Goal: Transaction & Acquisition: Purchase product/service

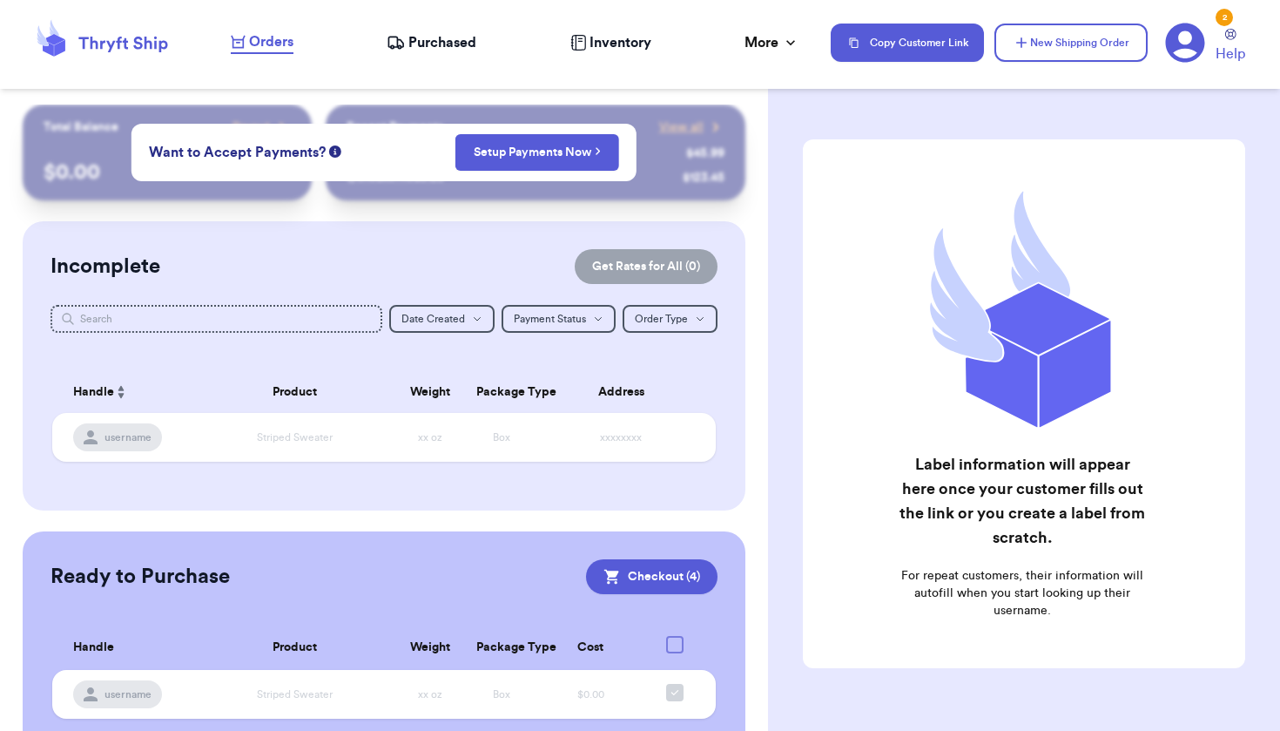
scroll to position [57, 0]
click at [1054, 44] on button "New Shipping Order" at bounding box center [1071, 43] width 153 height 38
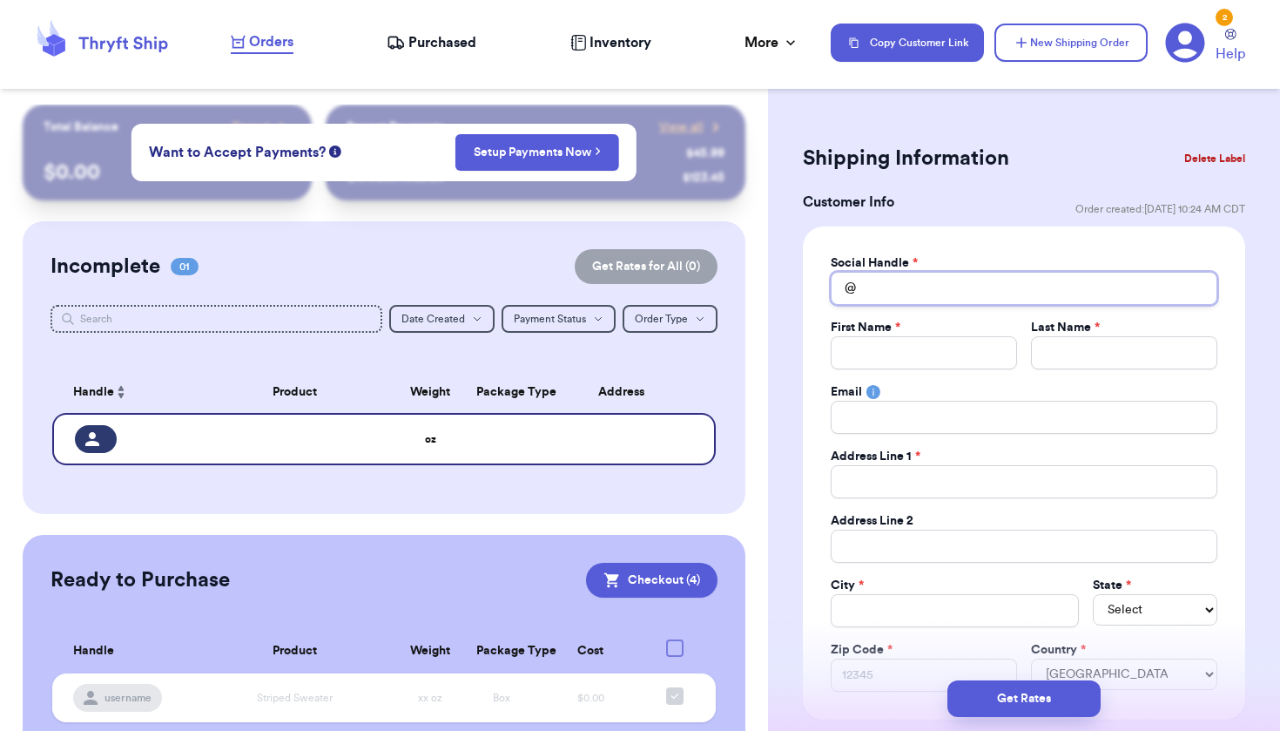
click at [958, 294] on input "Total Amount Paid" at bounding box center [1024, 288] width 387 height 33
type input "1"
type input "10"
type input "107"
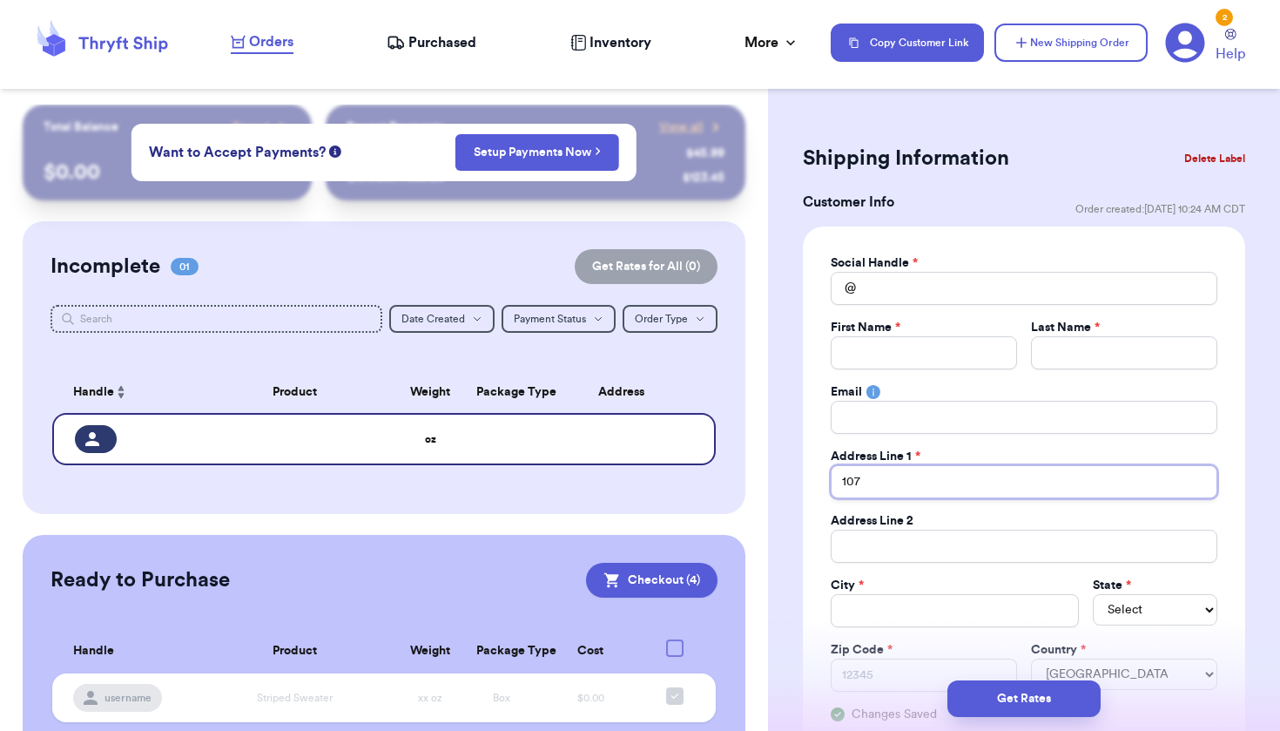
type input "107 B"
type input "107 Be"
type input "107 Ben"
type input "107 Benh"
type input "107 Benha"
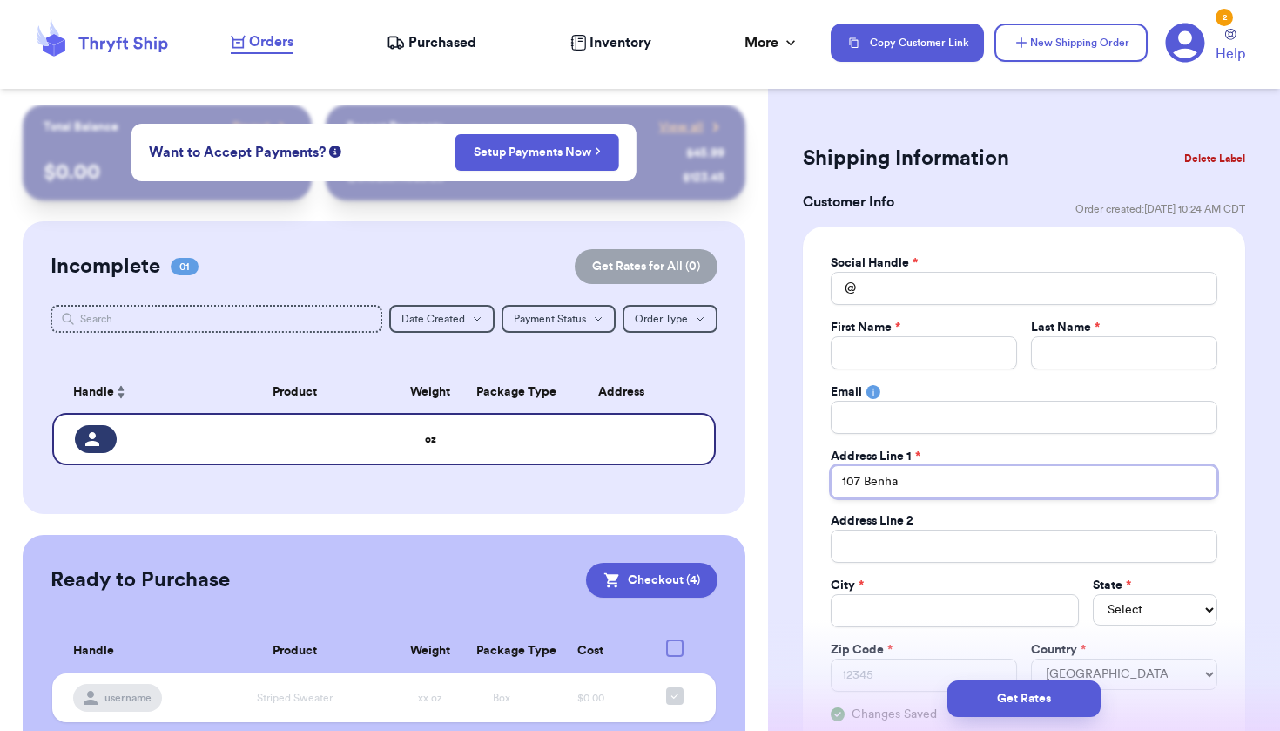
type input "107 [PERSON_NAME]"
type input "[STREET_ADDRESS][PERSON_NAME]"
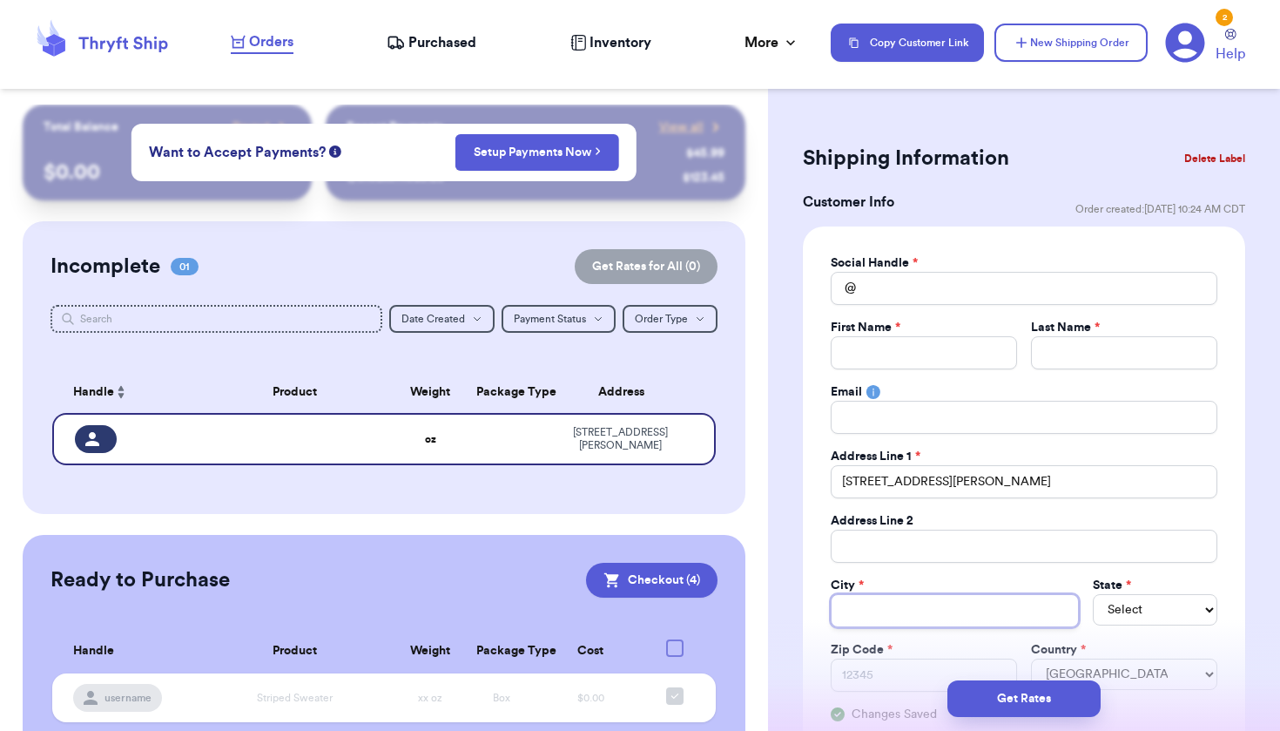
type input "F"
type input "Fr"
type input "F"
type input "G"
type input "Gr"
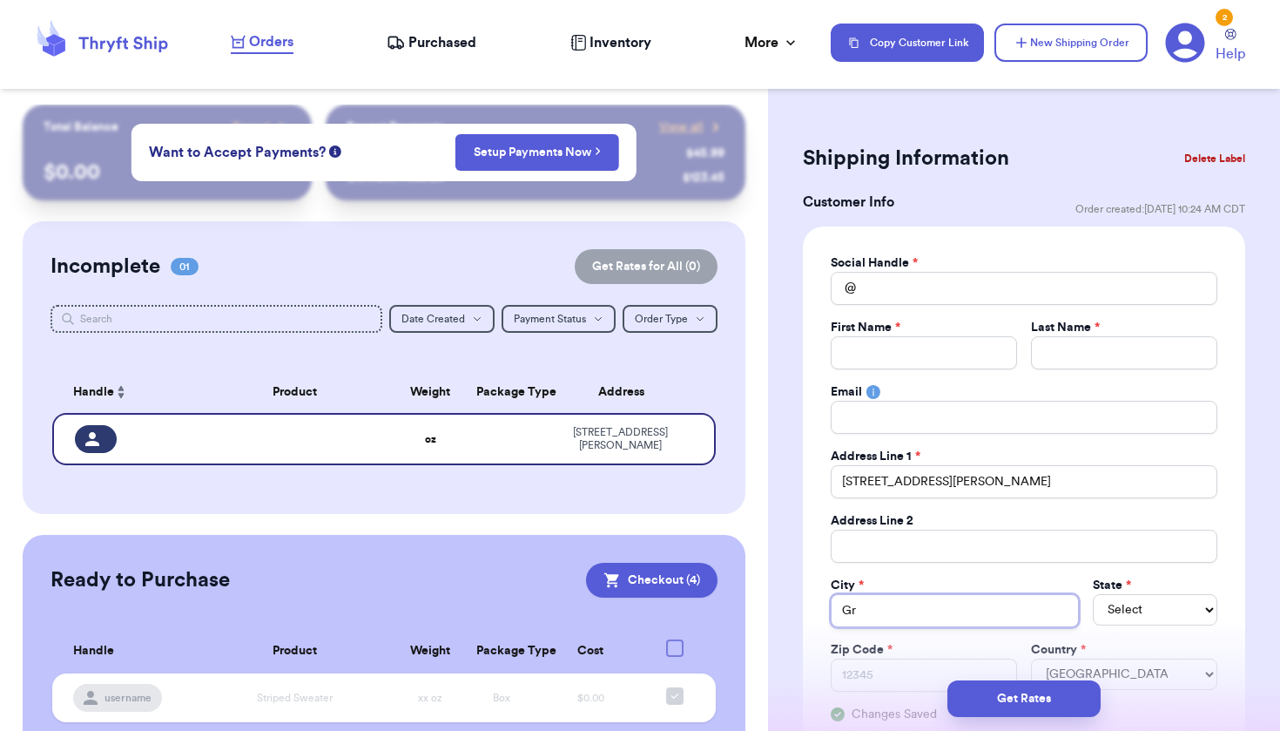
type input "Gro"
type input "Grot"
type input "Groto"
type input "Groton"
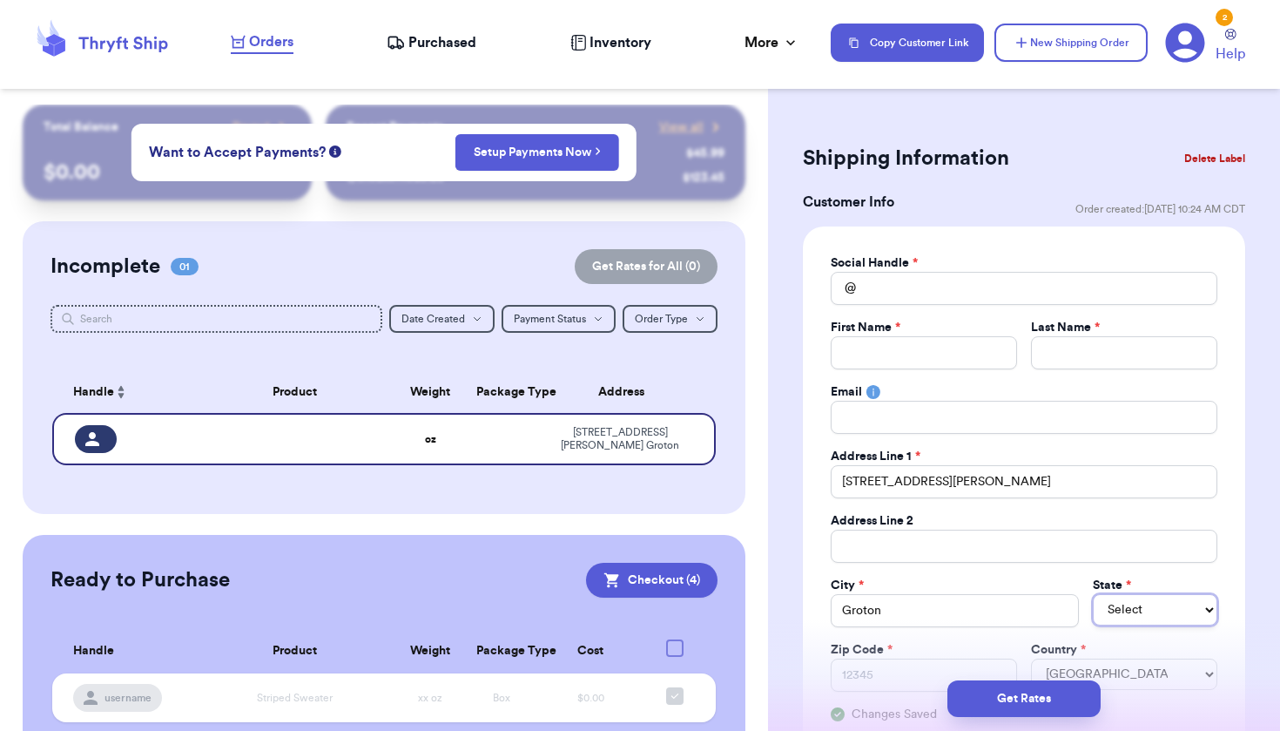
select select "CT"
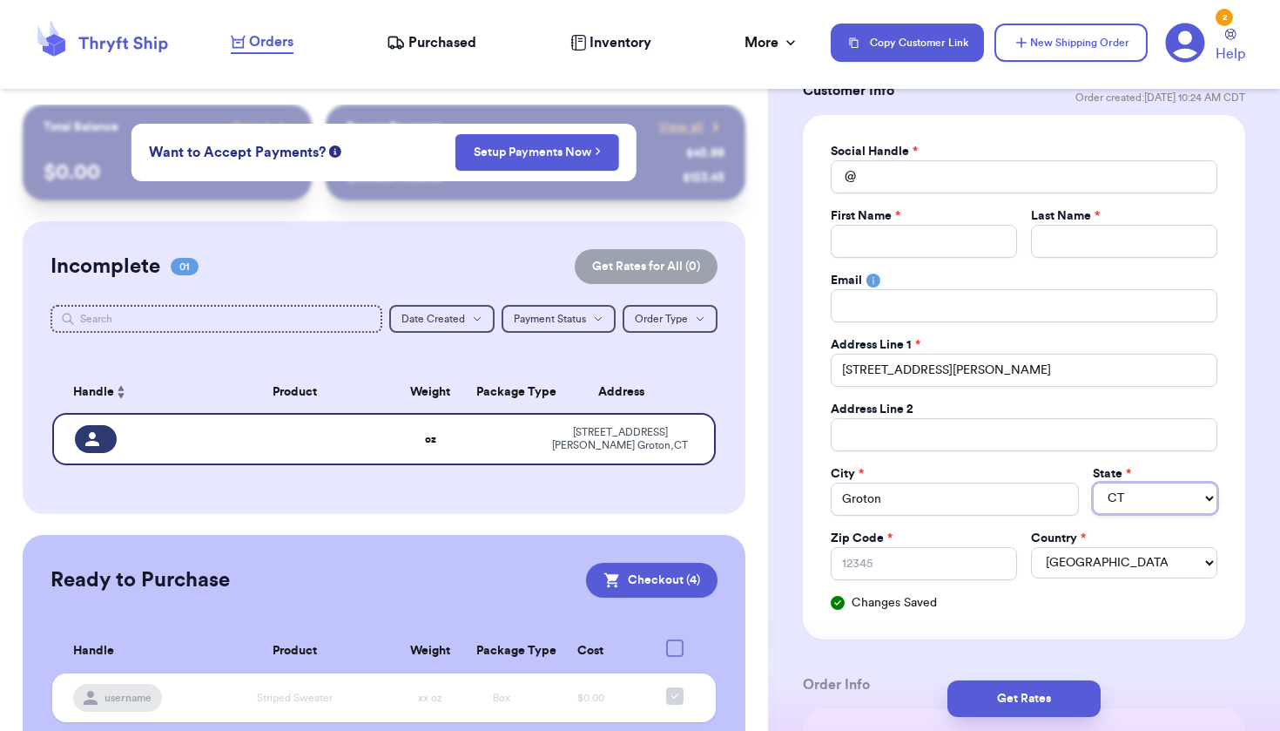
scroll to position [125, 0]
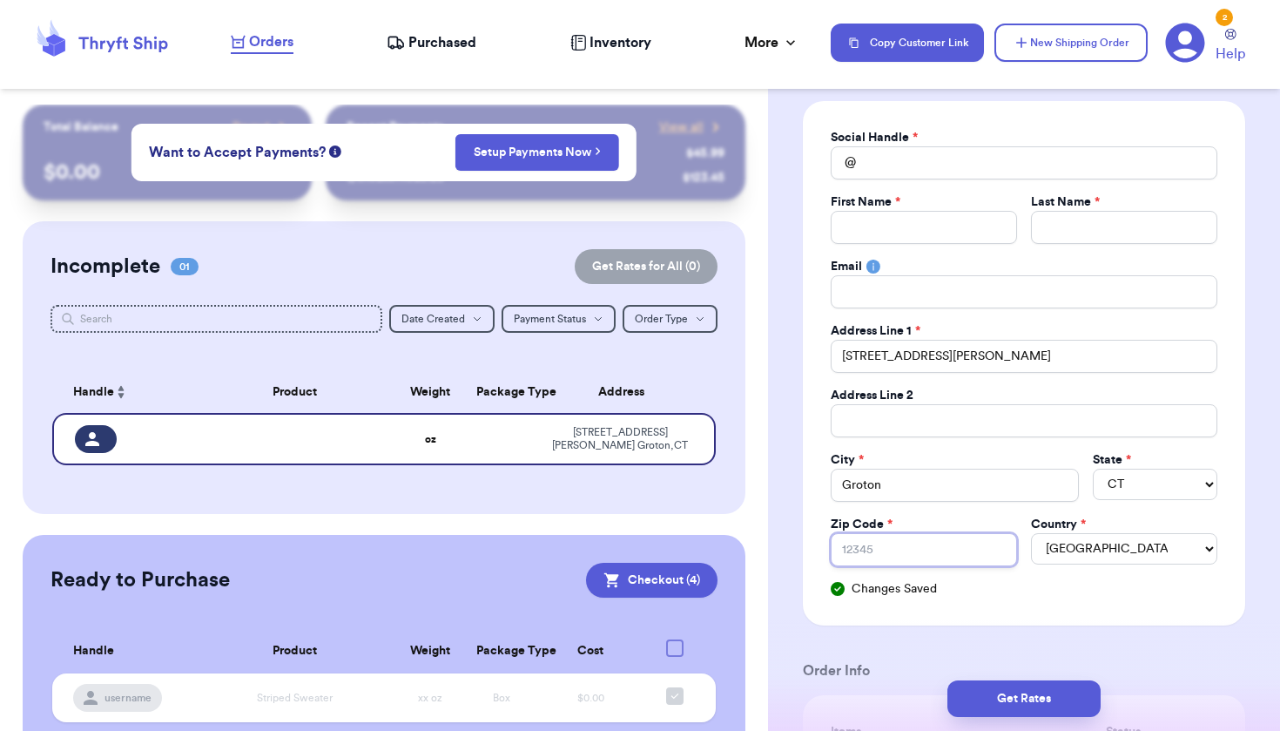
type input "0"
type input "06"
type input "063"
type input "0634"
type input "06340"
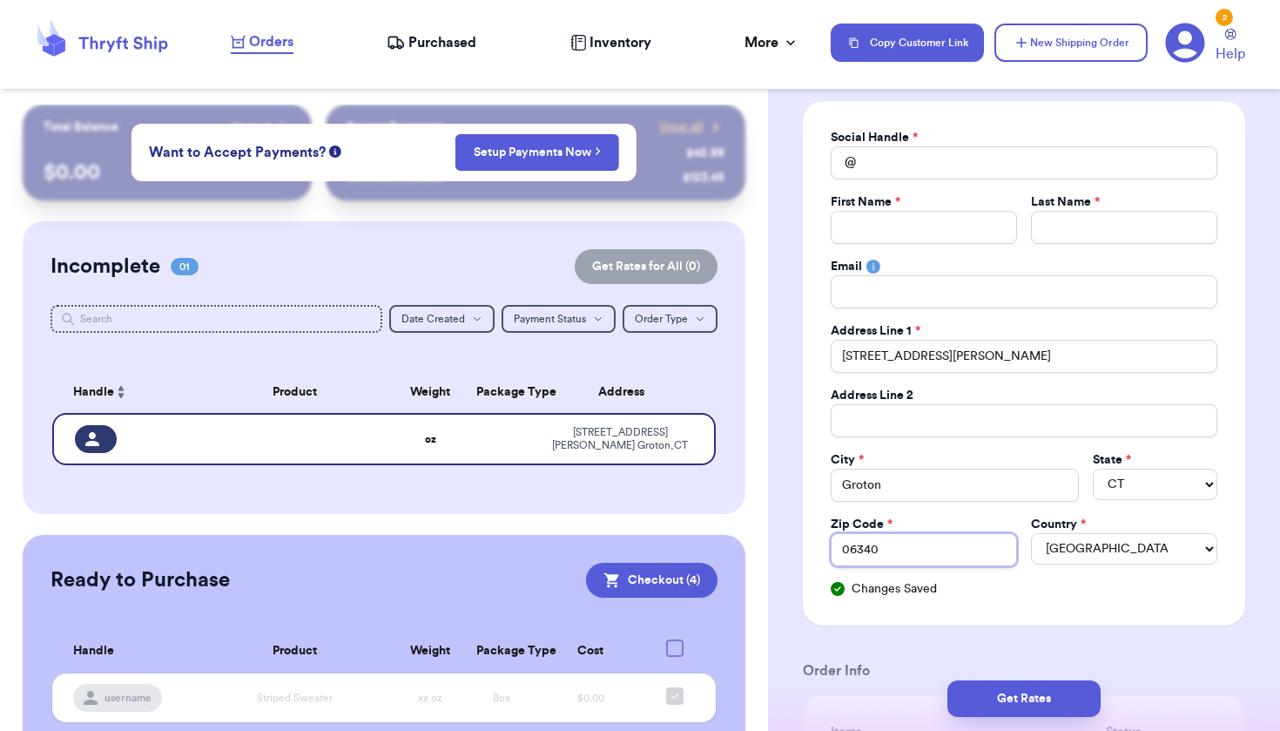
type input "06340"
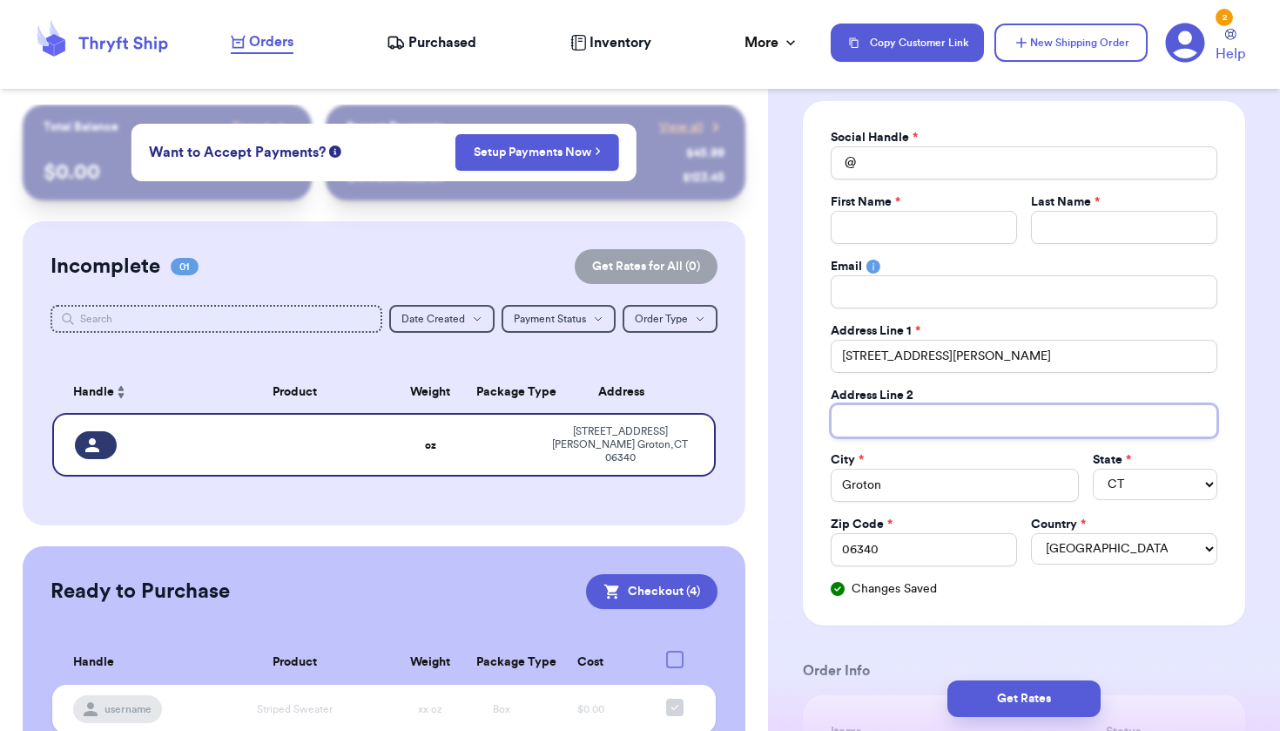
type input "U"
type input "Un"
type input "Uni"
type input "Unit"
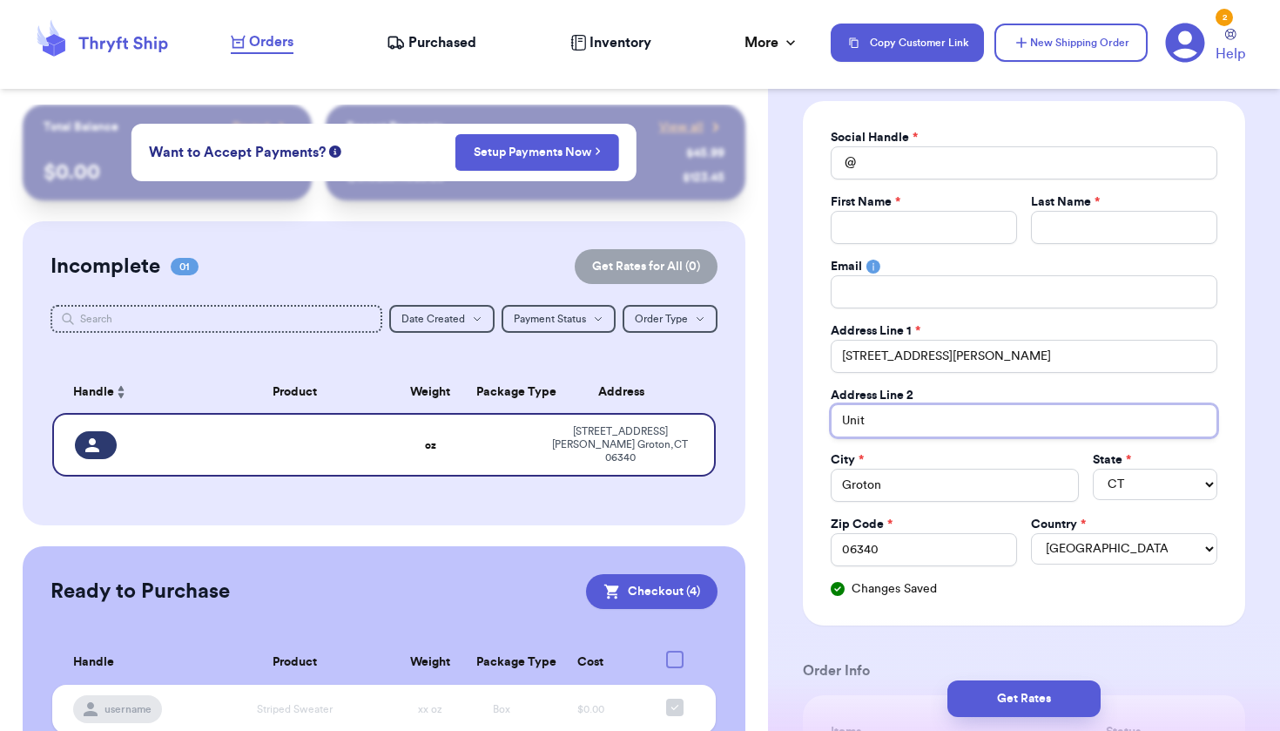
type input "Unit 1"
type input "Unit 15"
type input "J"
type input "Jo"
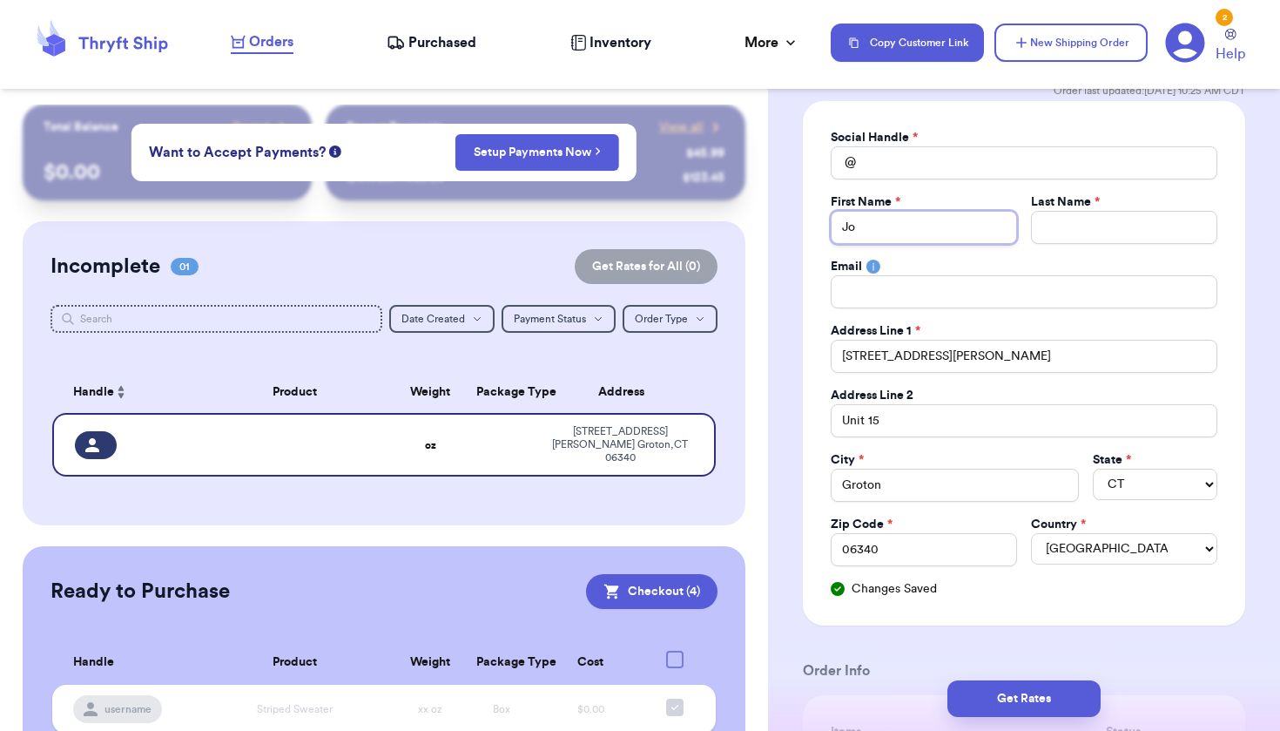
type input "Jor"
type input "Jord"
type input "Jorda"
type input "Jordan"
type input "Jordanj"
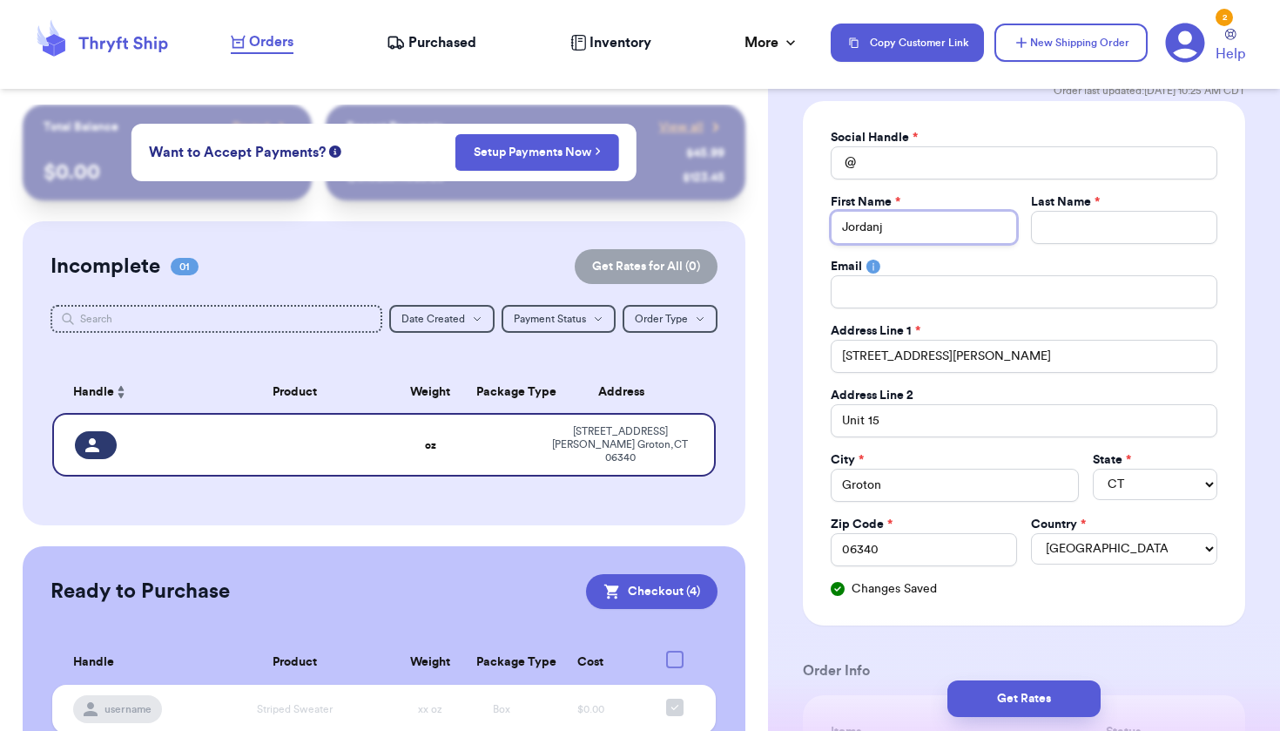
type input "Jordanjj"
type input "Jordanjj)"
type input "Jordanjj"
type input "Jordanj"
type input "Jordan"
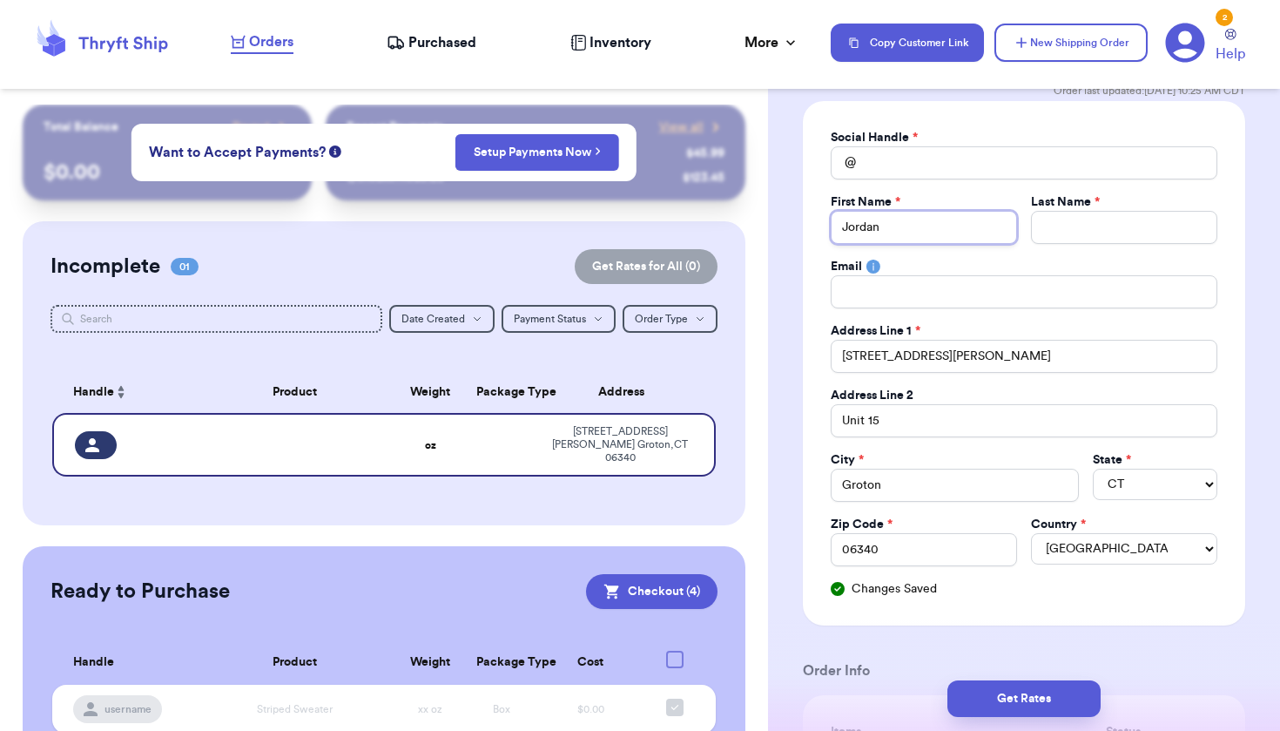
type input "Jorda"
type input "Jord"
type input "Jor"
type input "Jo"
type input "J"
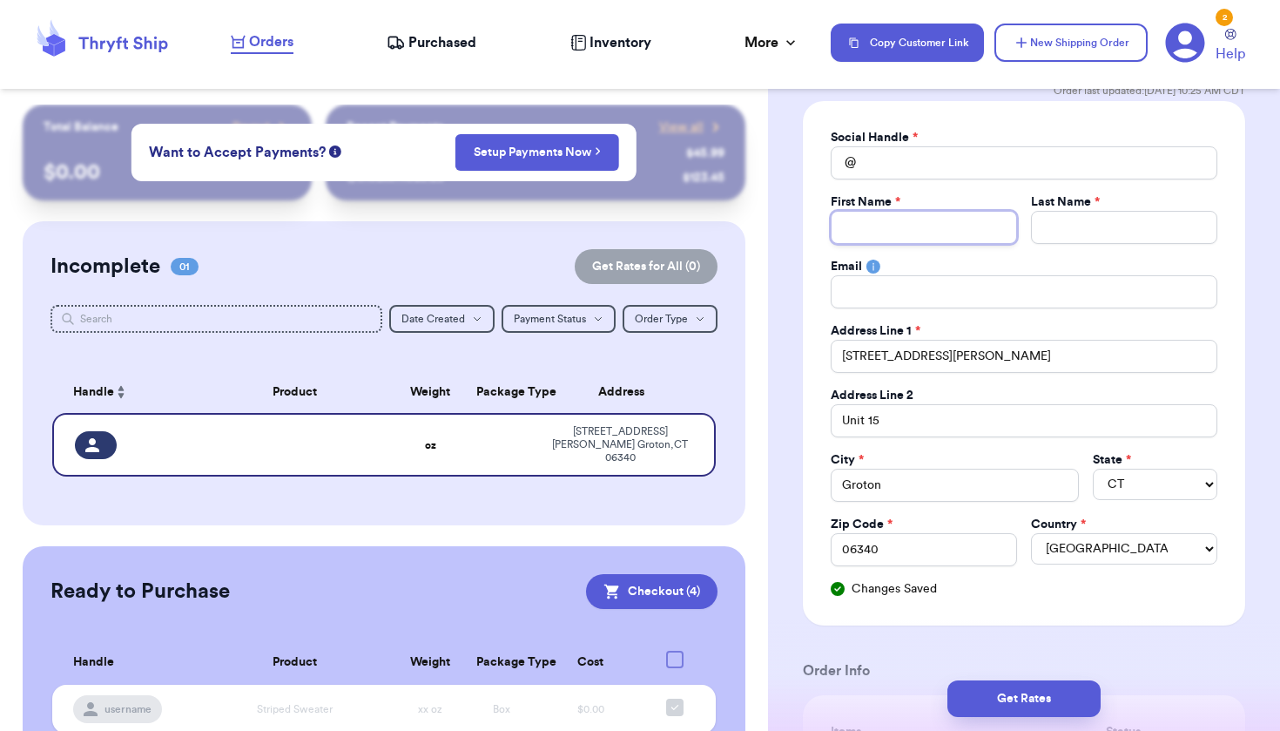
type input "j"
type input "jj"
type input "j"
click at [911, 155] on input "Total Amount Paid" at bounding box center [1024, 162] width 387 height 33
type input "j"
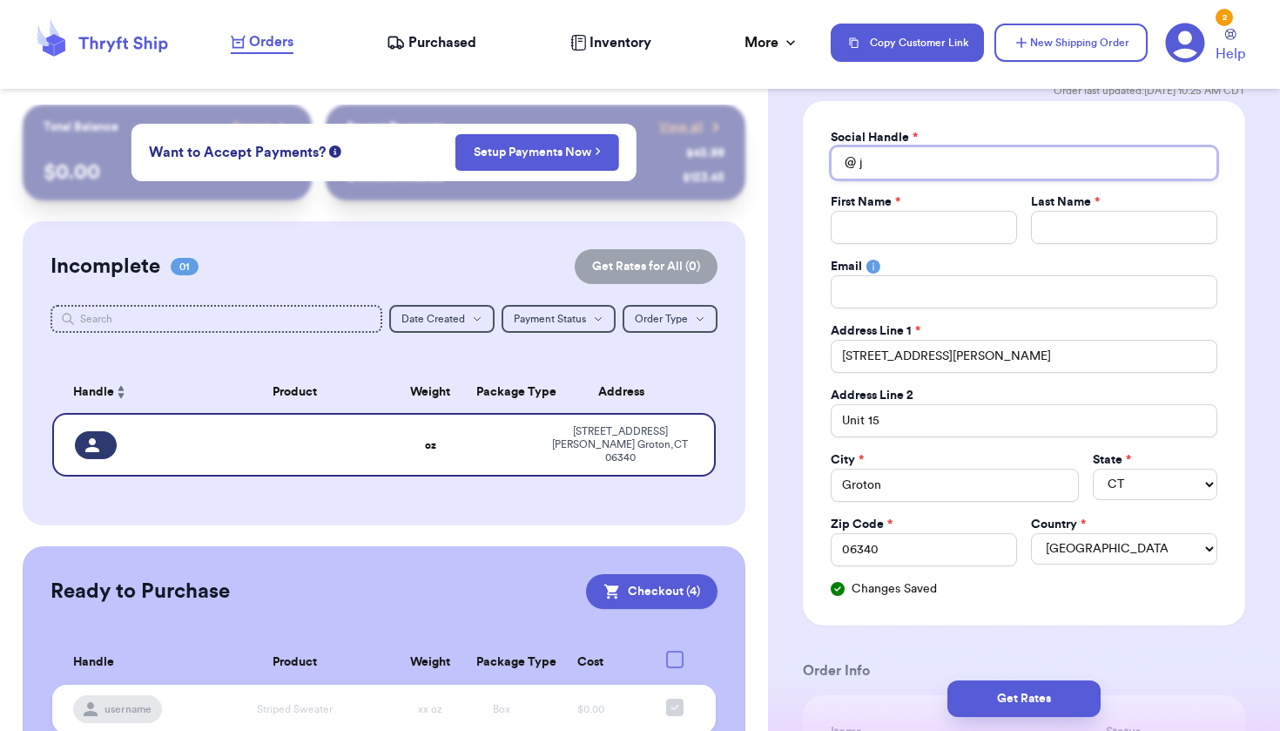
type input "jj"
type input "jj)"
type input "jj)r"
type input "jj)rd"
type input "jj)rdd"
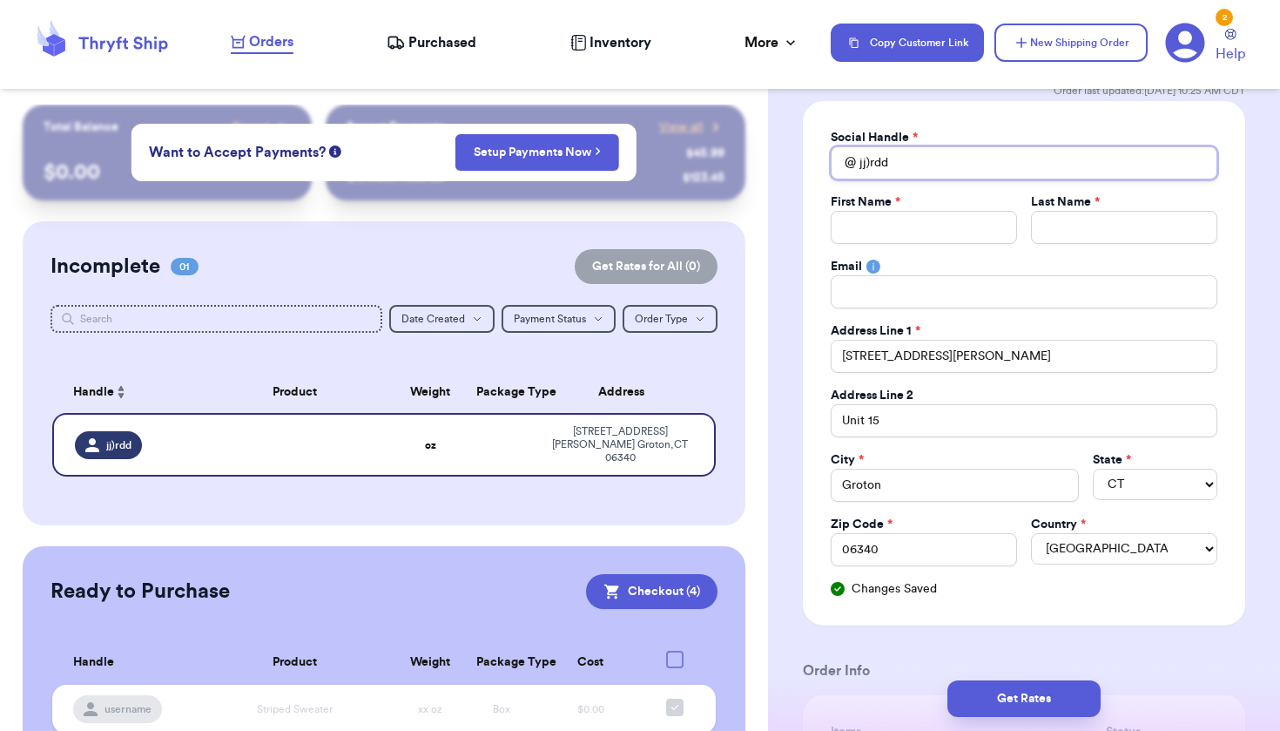
type input "jj)rdda"
type input "jj)rddan"
type input "jj)rdda"
type input "jj)rdd"
type input "jj)rd"
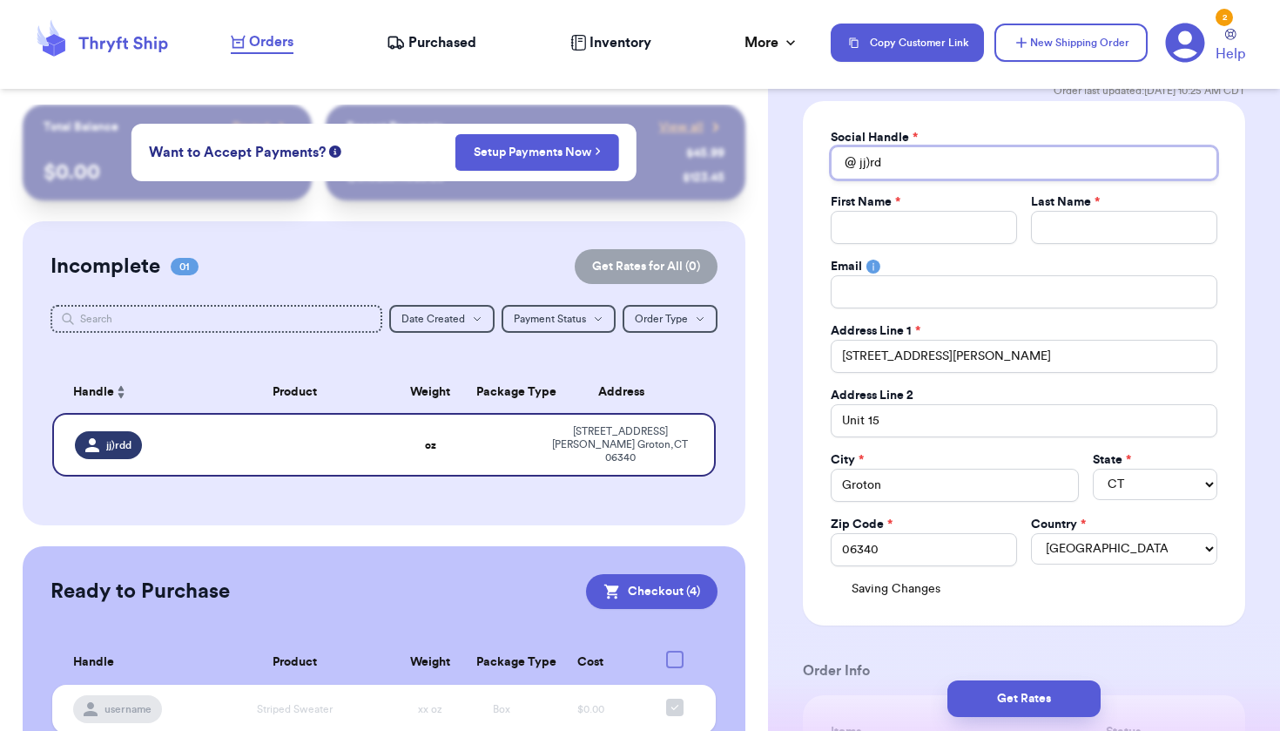
type input "jj)r"
type input "jj)"
type input "jj"
type input "jj0"
type input "jj0e"
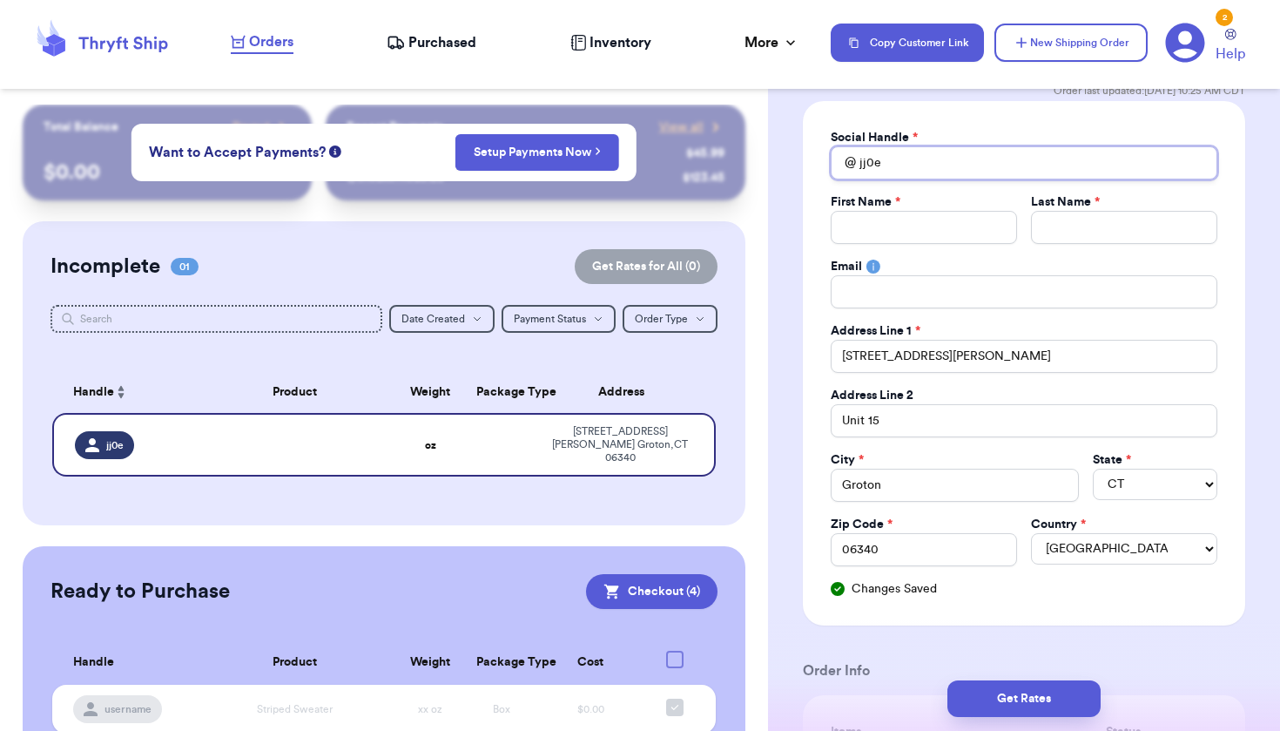
type input "jj0e="
type input "jj0e=r"
type input "jj0e="
type input "jj0e"
type input "jj0"
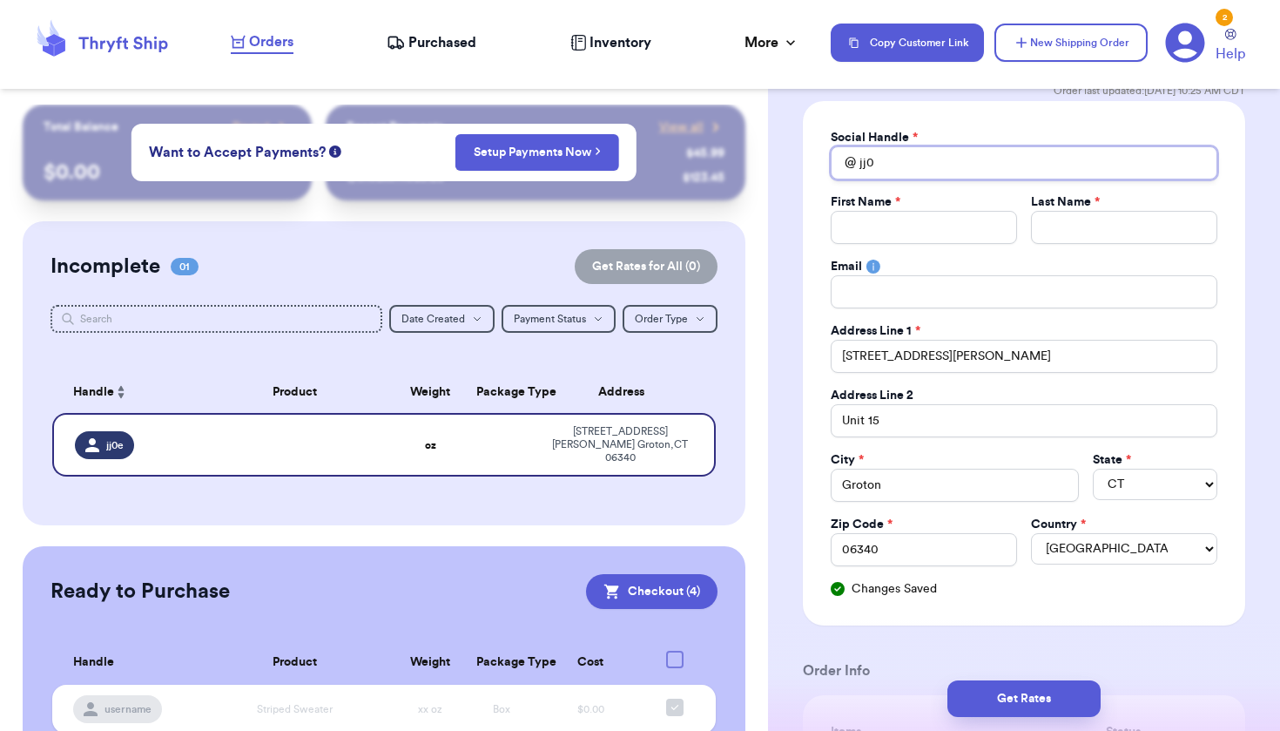
type input "jj0r"
type input "jj0rd"
type input "jj0rdd"
type input "jj0rdda"
type input "jj0rddan"
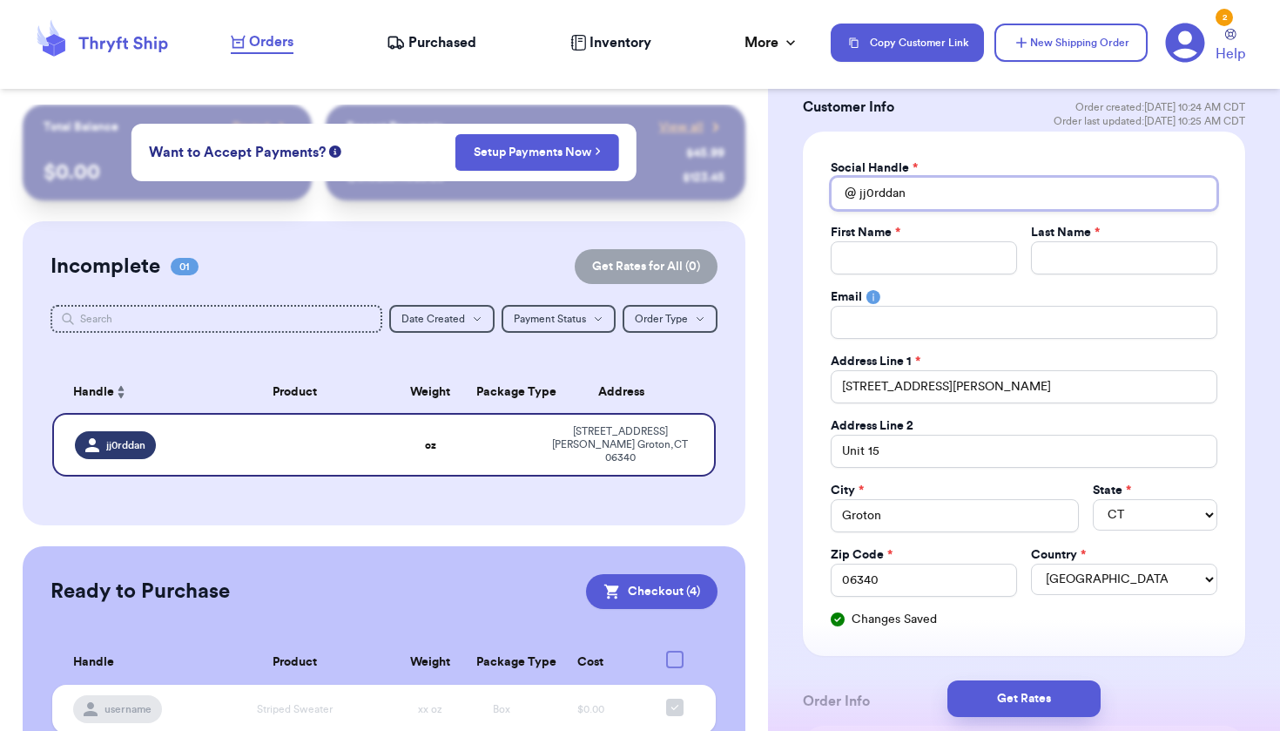
scroll to position [93, 0]
type input "jj0rddan"
click at [939, 247] on input "Total Amount Paid" at bounding box center [924, 259] width 186 height 33
type input "A"
type input "Av"
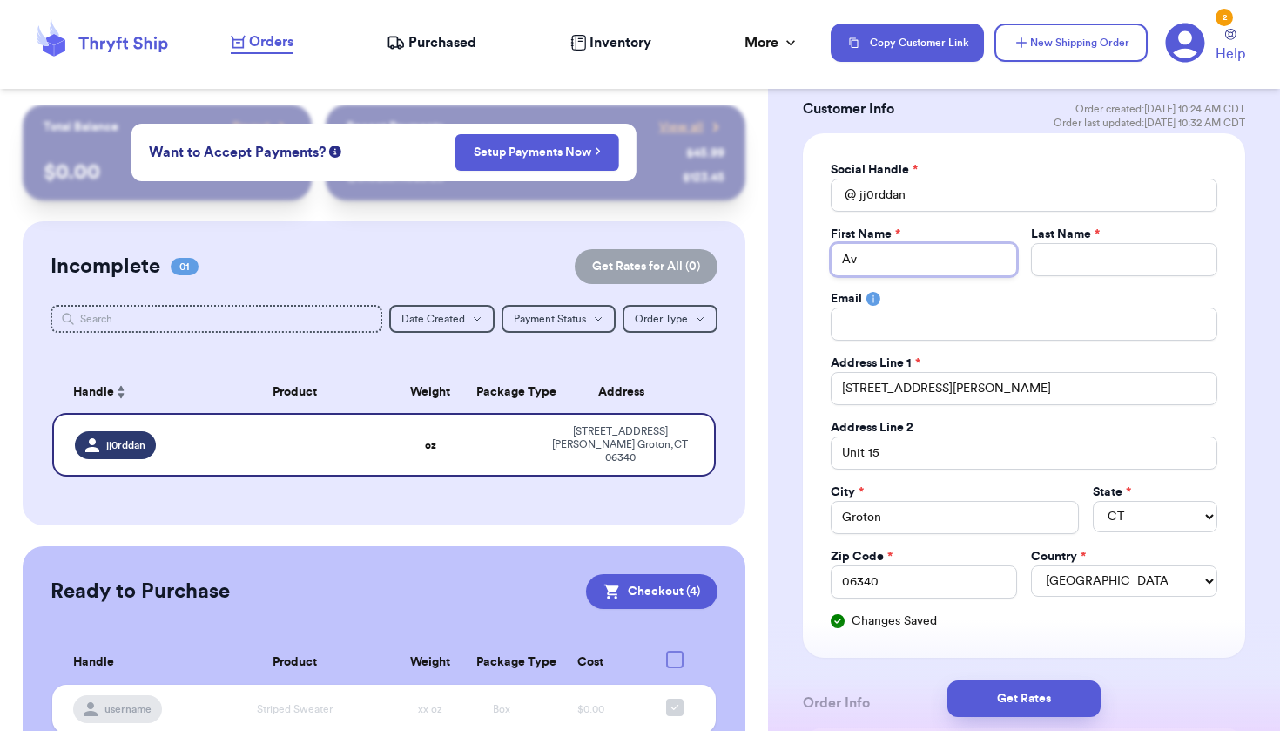
type input "Ave"
type input "Aver"
type input "[PERSON_NAME]"
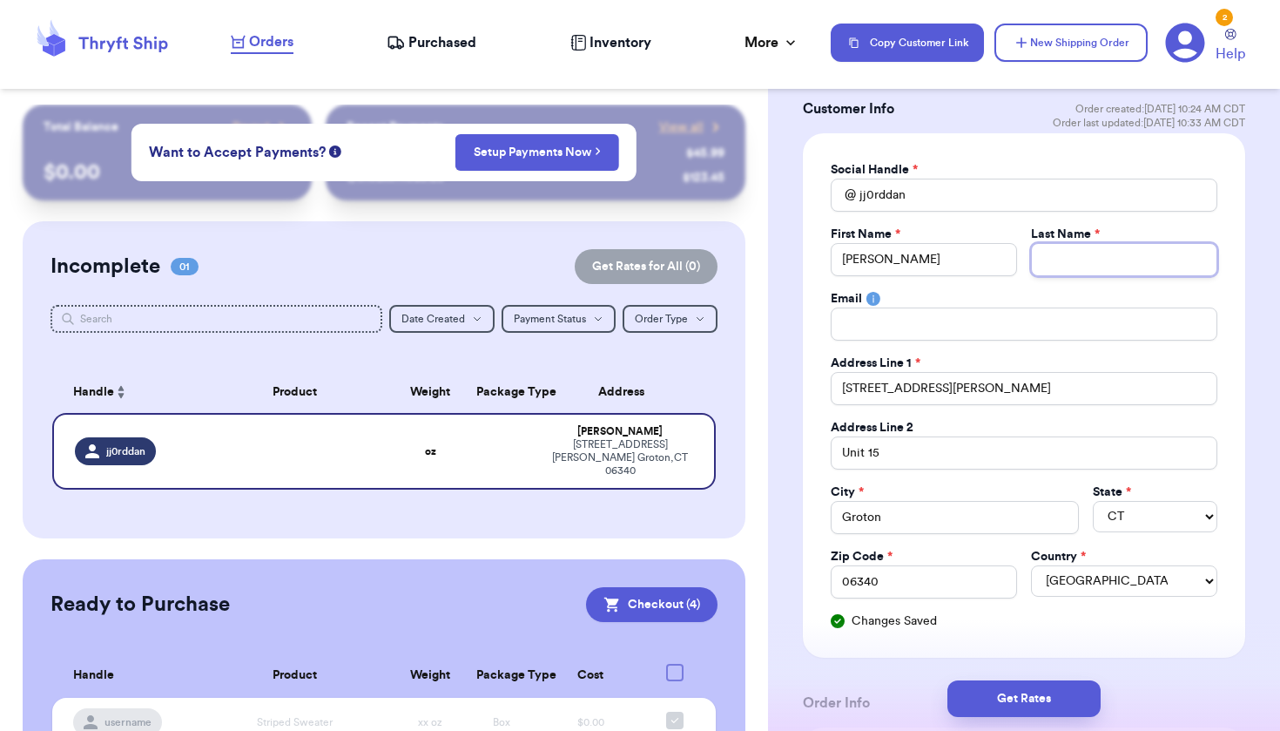
type input "S"
type input "So"
type input "Som"
type input "Somm"
type input "Somme"
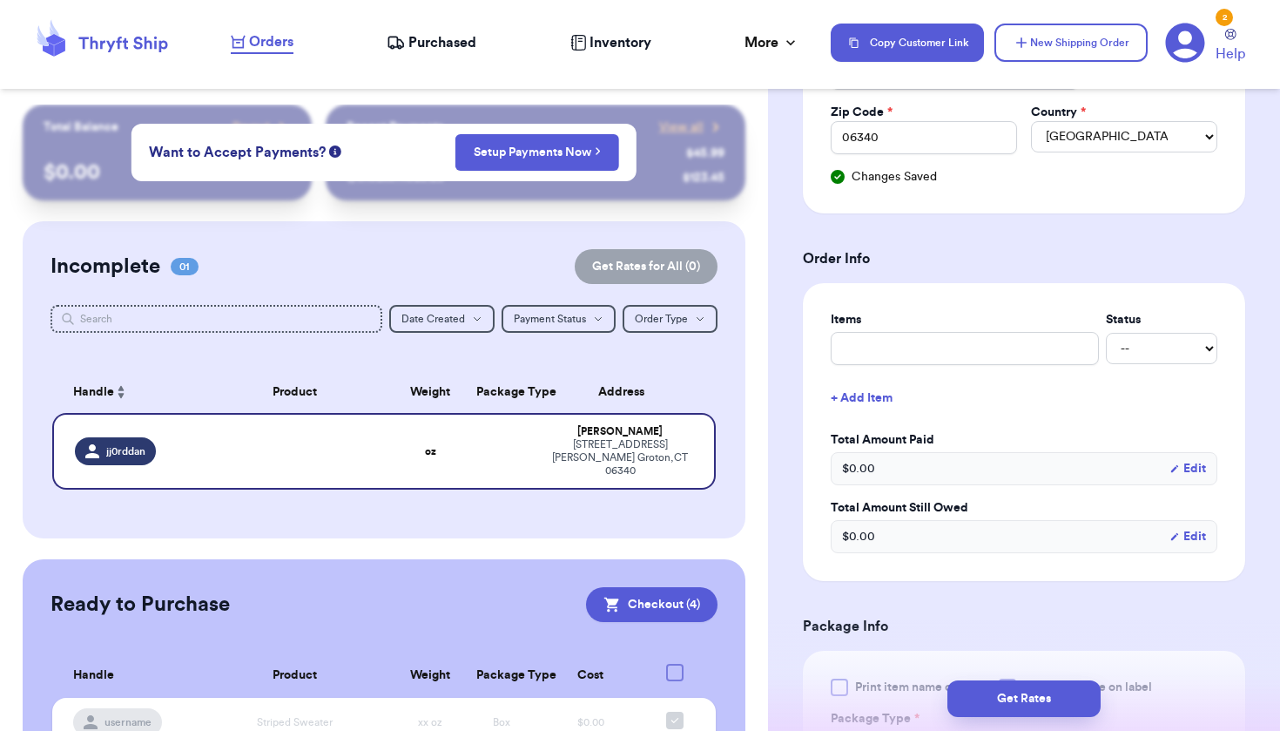
scroll to position [814, 0]
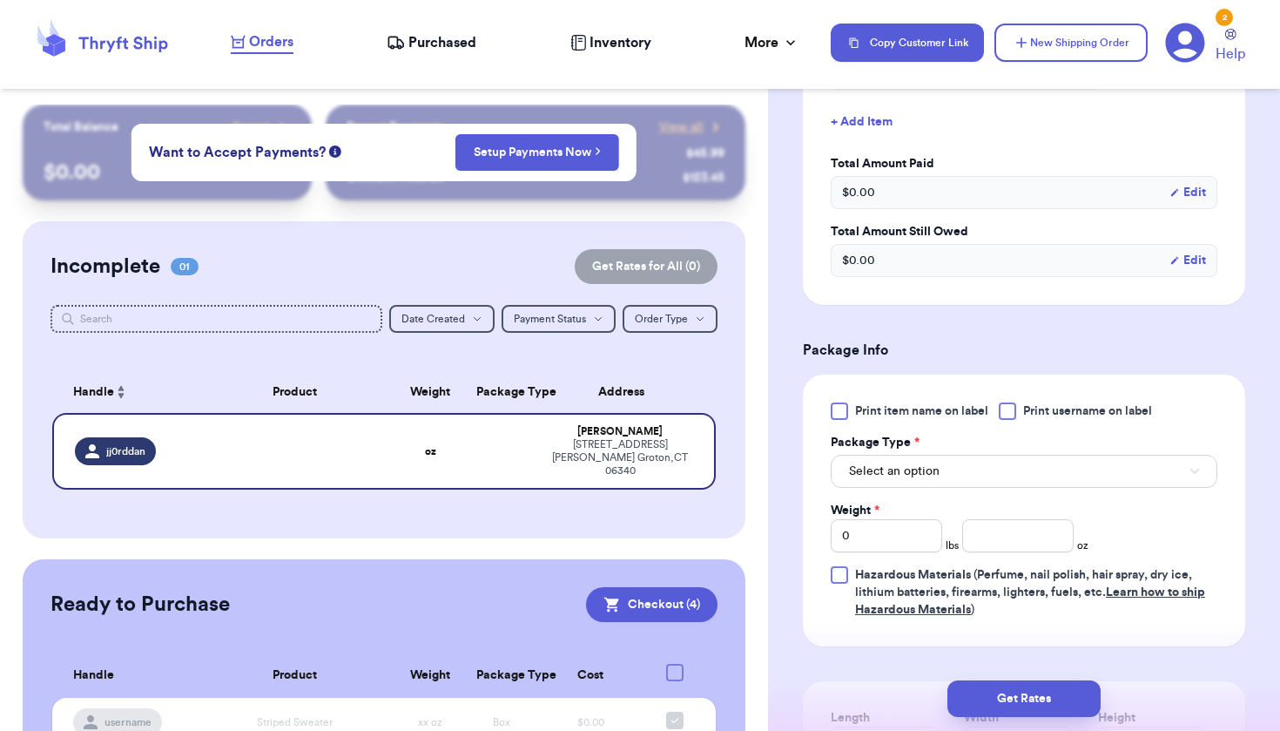
click at [900, 464] on span "Select an option" at bounding box center [894, 471] width 91 height 17
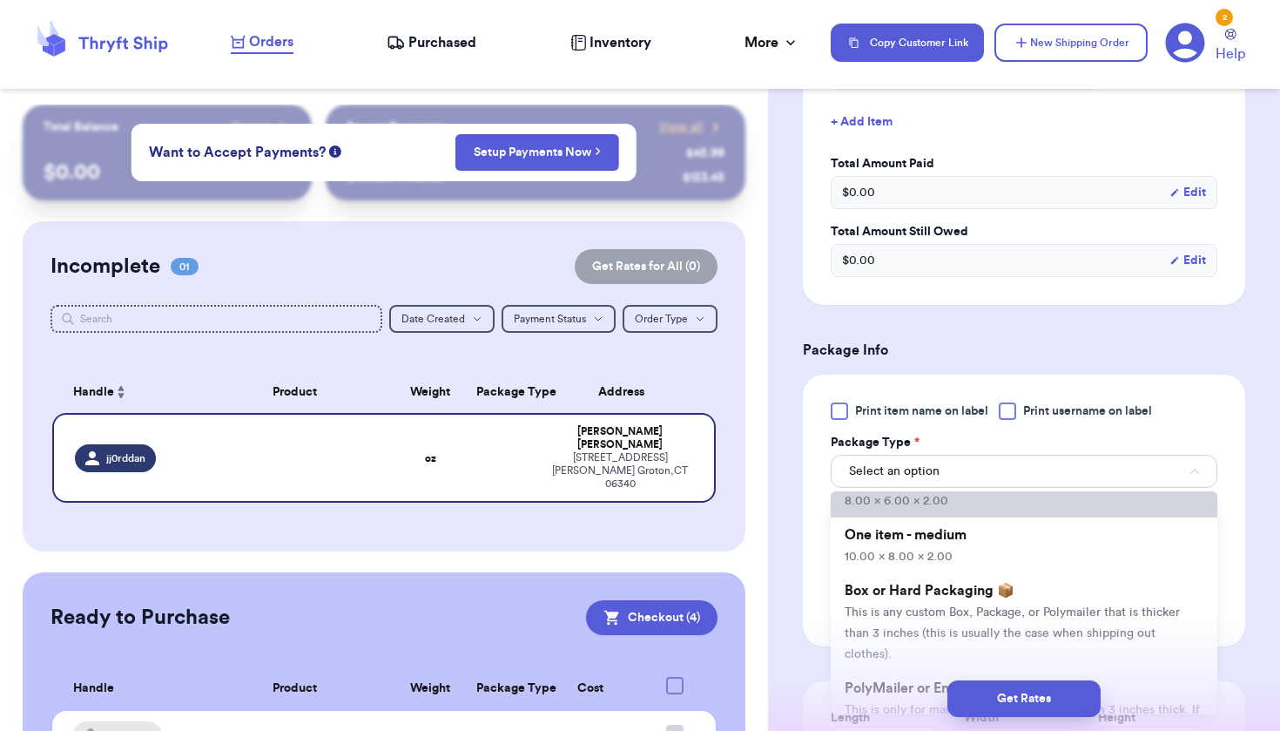
scroll to position [100, 0]
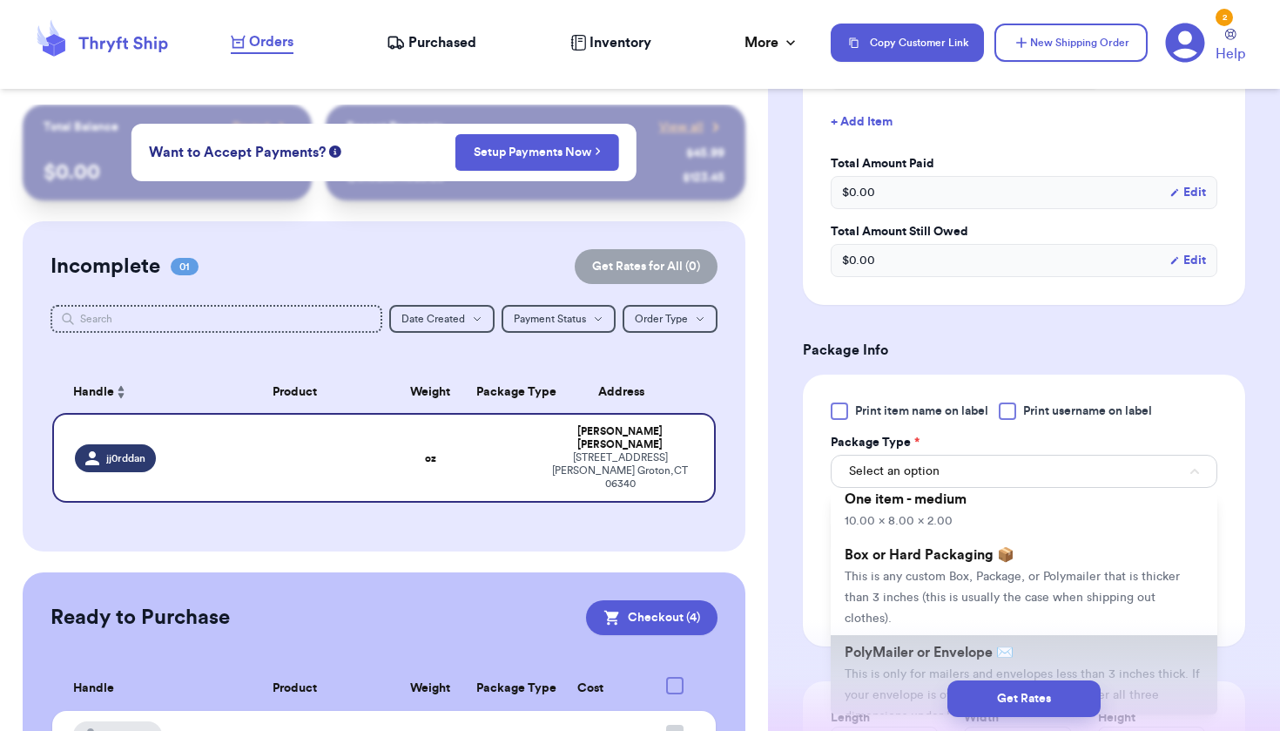
click at [922, 645] on span "PolyMailer or Envelope ✉️" at bounding box center [929, 652] width 169 height 14
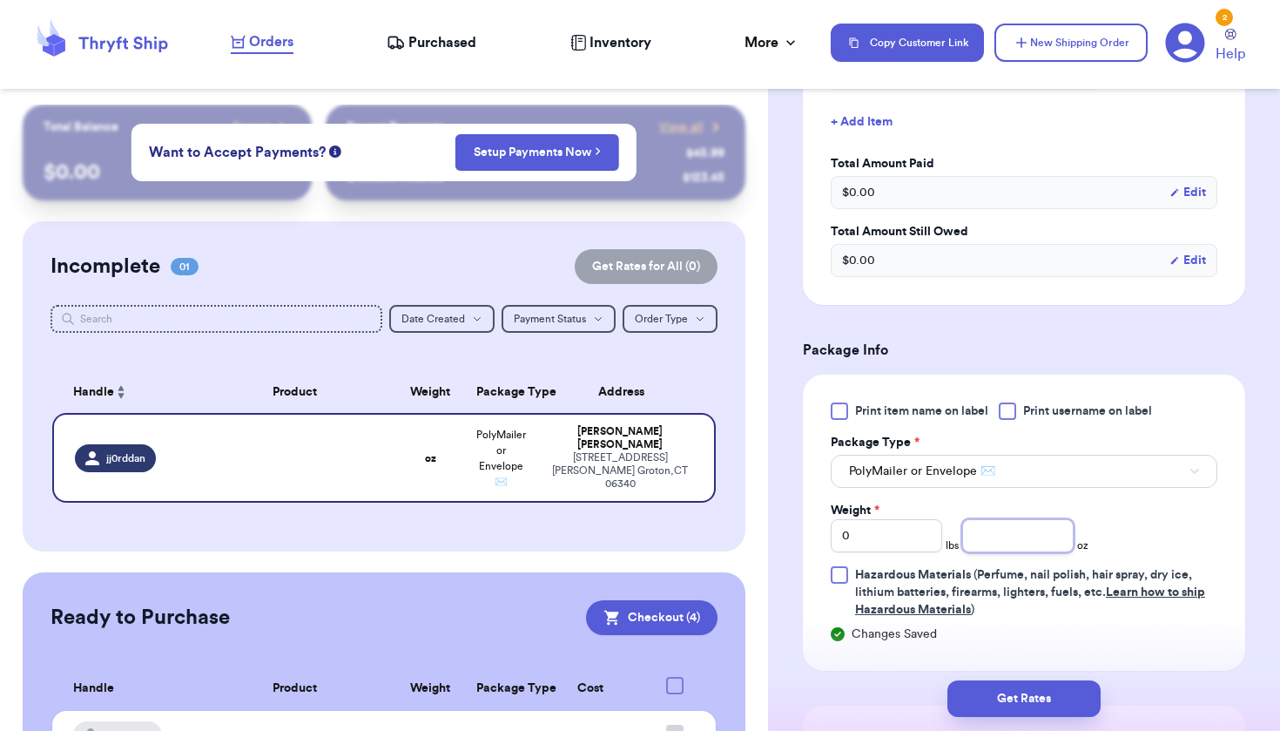
click at [1015, 537] on input "number" at bounding box center [1018, 535] width 111 height 33
click at [1017, 706] on button "Get Rates" at bounding box center [1024, 698] width 153 height 37
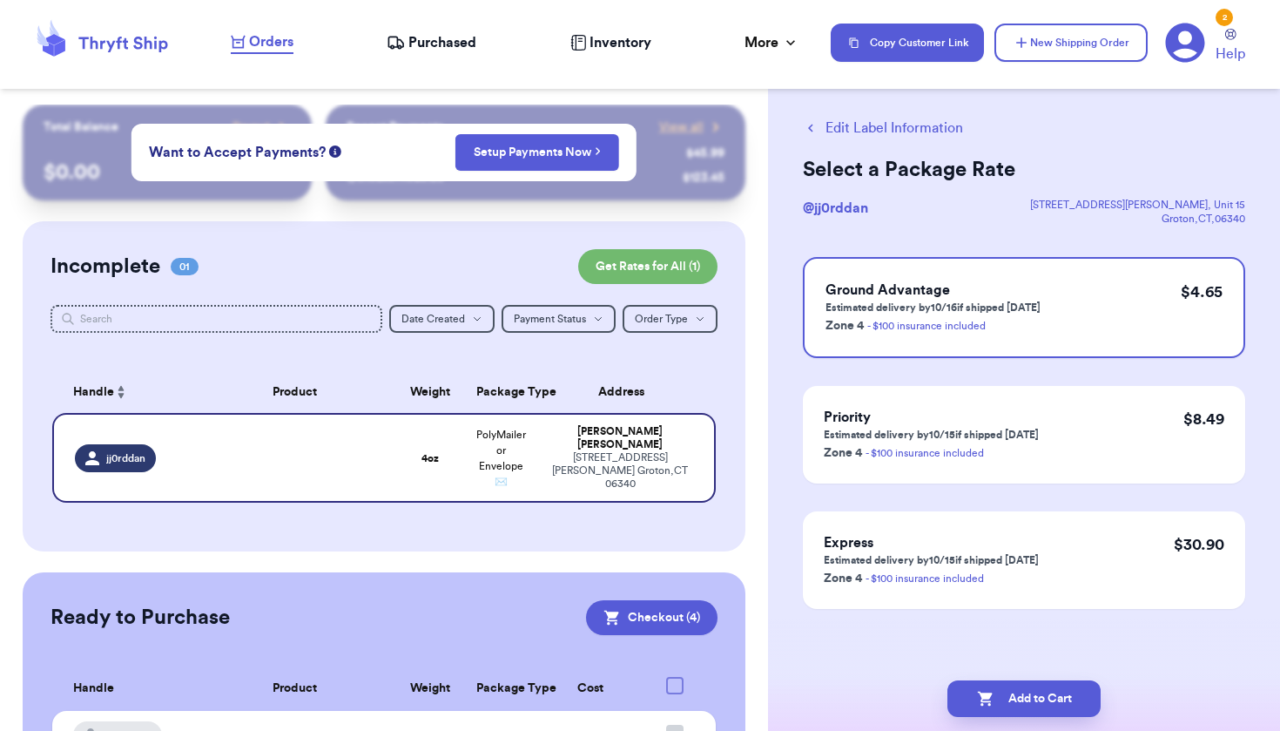
scroll to position [0, 0]
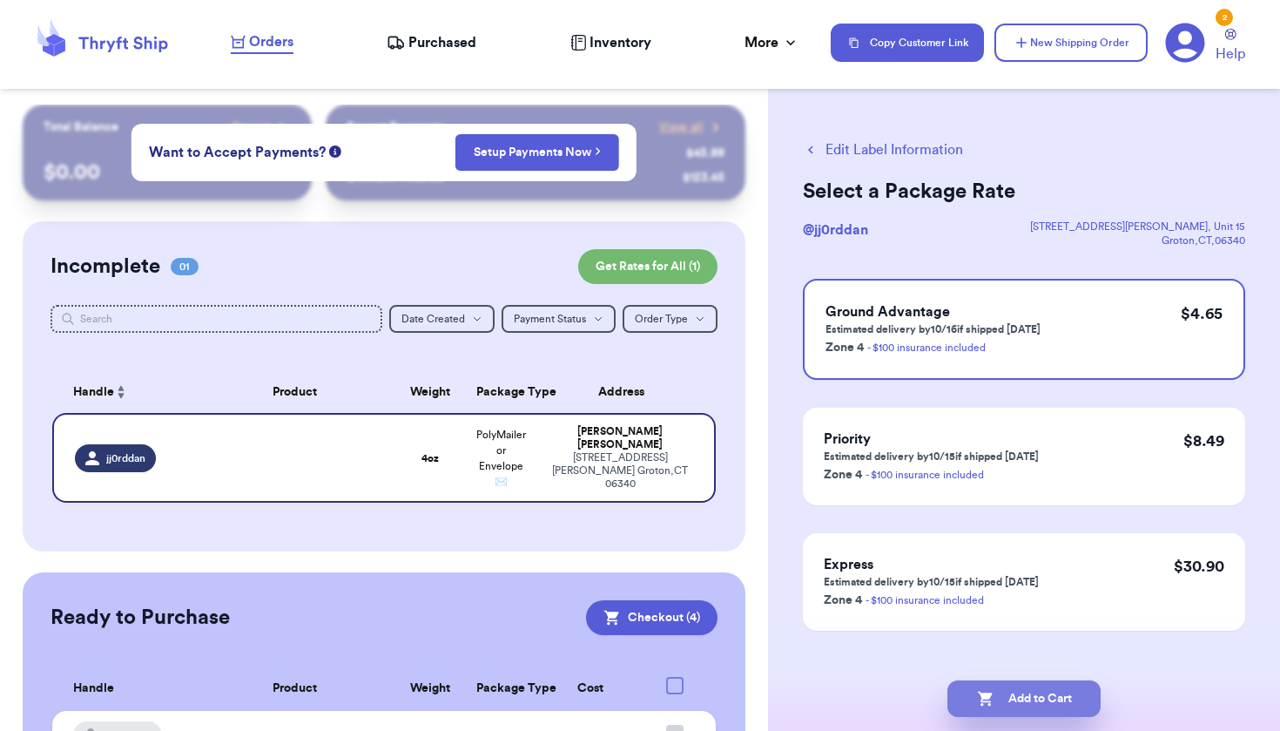
click at [1017, 706] on button "Add to Cart" at bounding box center [1024, 698] width 153 height 37
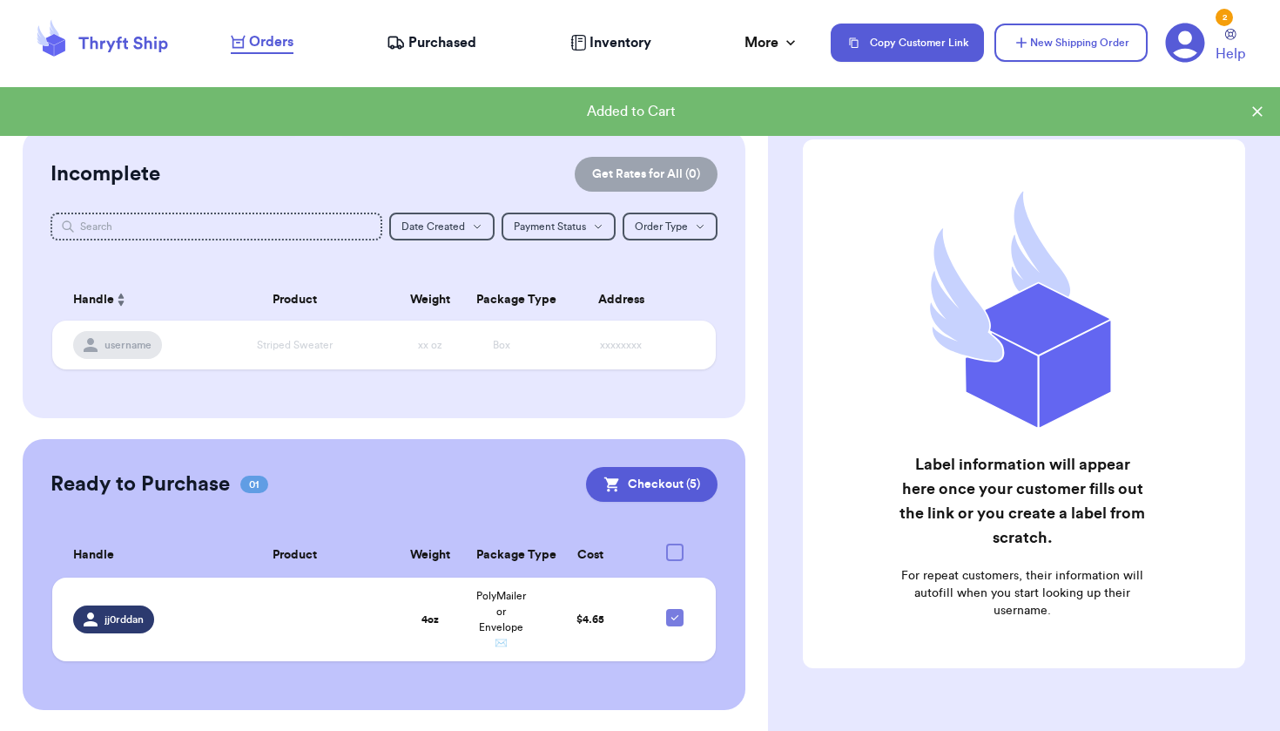
scroll to position [91, 0]
click at [644, 487] on button "Checkout ( 5 )" at bounding box center [652, 485] width 132 height 35
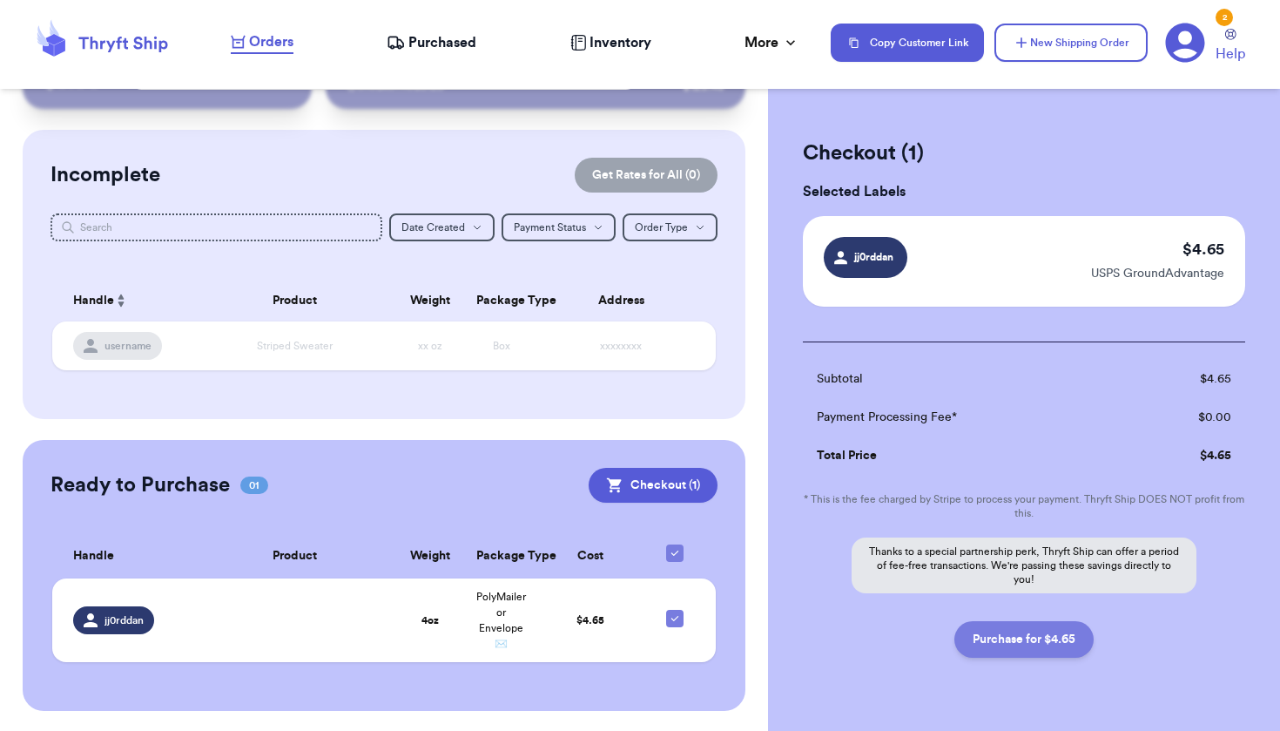
click at [1030, 645] on button "Purchase for $4.65" at bounding box center [1024, 639] width 139 height 37
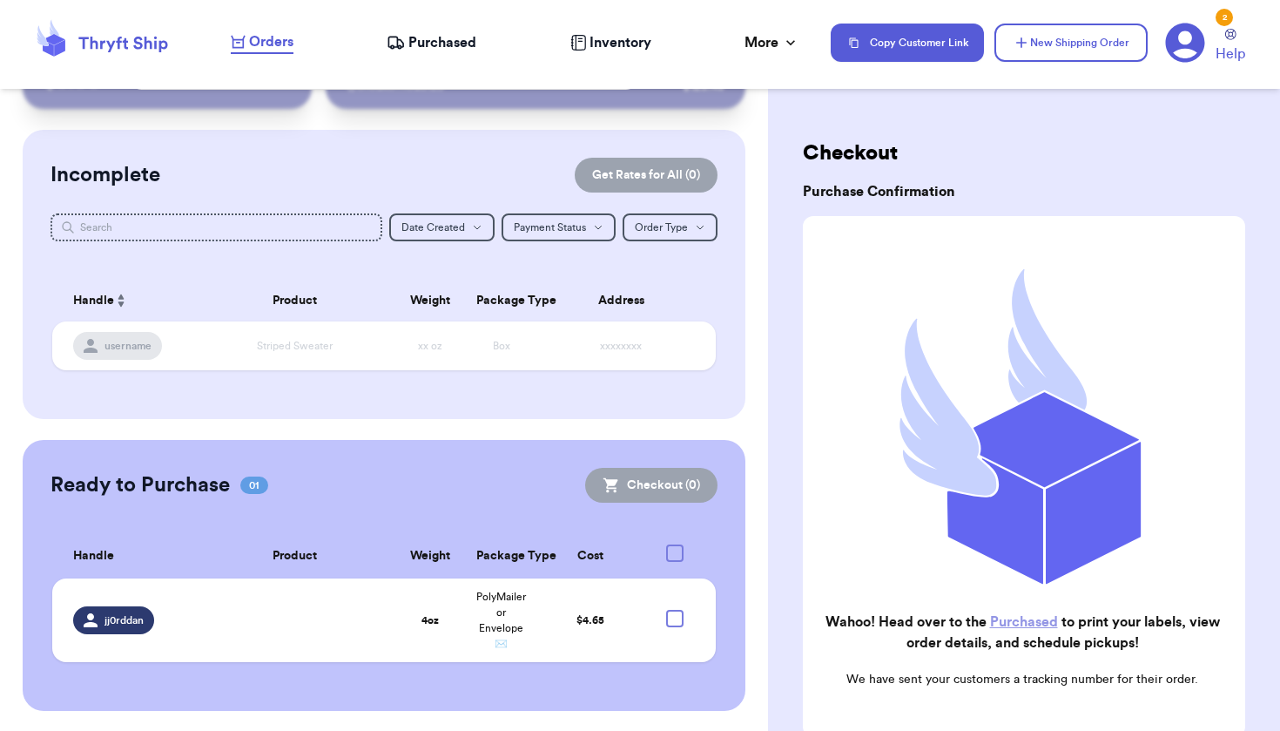
scroll to position [57, 0]
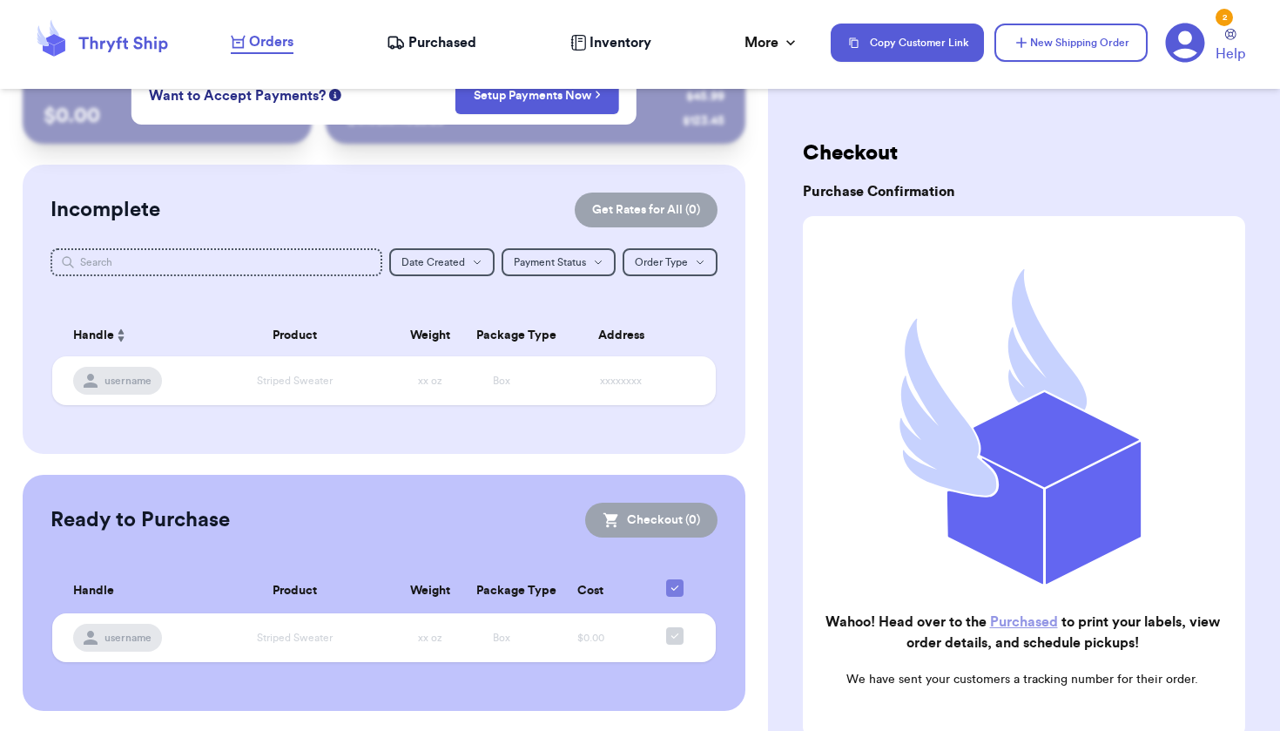
click at [1023, 615] on link "Purchased" at bounding box center [1024, 622] width 68 height 14
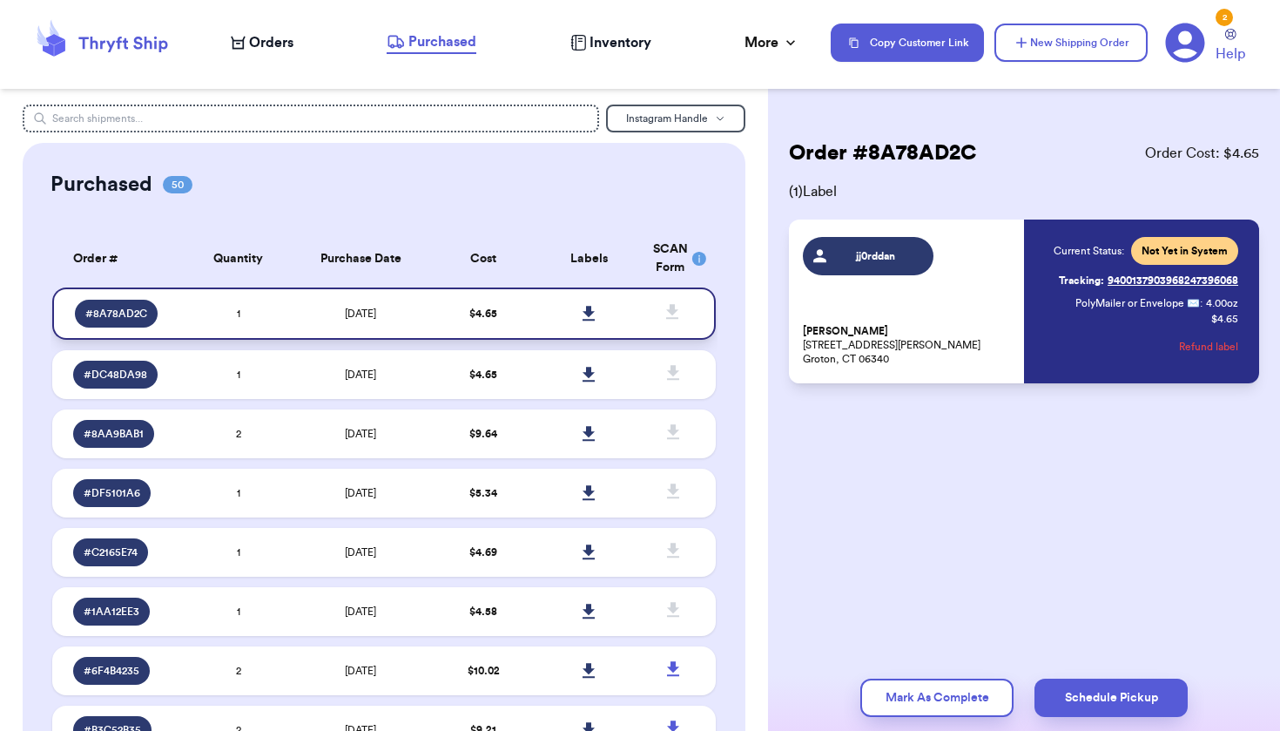
click at [587, 321] on icon at bounding box center [589, 313] width 12 height 15
